Goal: Task Accomplishment & Management: Manage account settings

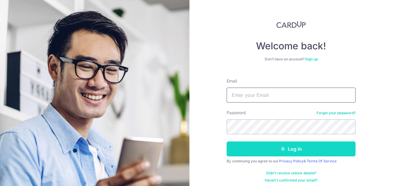
type input "gohweijun80@gmail.com"
click at [287, 149] on button "Log in" at bounding box center [291, 149] width 129 height 15
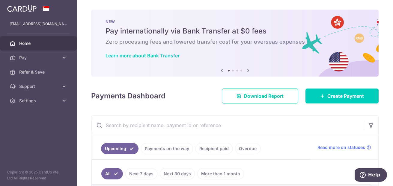
click at [220, 24] on p "NEW" at bounding box center [235, 21] width 259 height 5
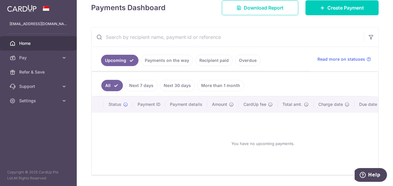
scroll to position [109, 0]
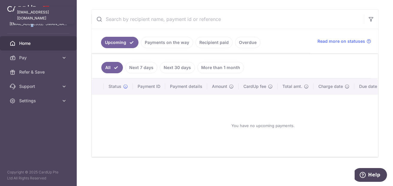
click at [31, 25] on p "[EMAIL_ADDRESS][DOMAIN_NAME]" at bounding box center [39, 24] width 58 height 6
drag, startPoint x: 31, startPoint y: 25, endPoint x: 18, endPoint y: 18, distance: 14.9
click at [18, 18] on div "[EMAIL_ADDRESS][DOMAIN_NAME]" at bounding box center [44, 15] width 60 height 17
click at [45, 11] on span at bounding box center [46, 8] width 7 height 5
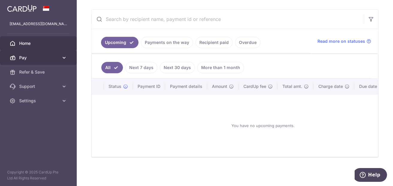
click at [35, 59] on span "Pay" at bounding box center [39, 58] width 40 height 6
click at [37, 58] on span "Pay" at bounding box center [39, 58] width 40 height 6
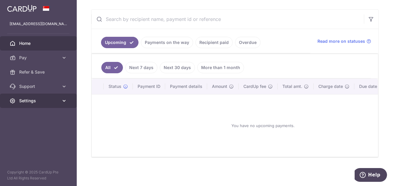
click at [55, 97] on link "Settings" at bounding box center [38, 101] width 77 height 14
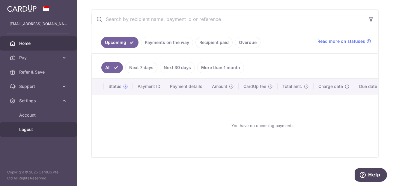
click at [27, 128] on span "Logout" at bounding box center [39, 130] width 40 height 6
